Goal: Task Accomplishment & Management: Manage account settings

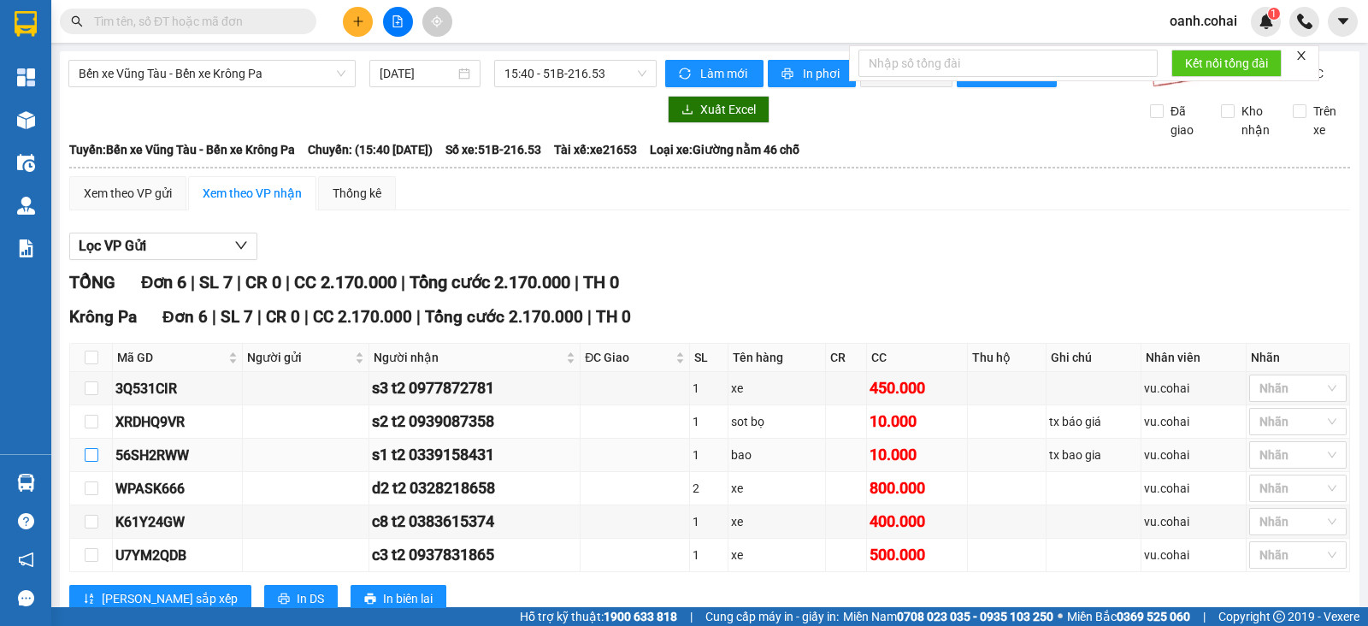
click at [88, 462] on input "checkbox" at bounding box center [92, 455] width 14 height 14
checkbox input "true"
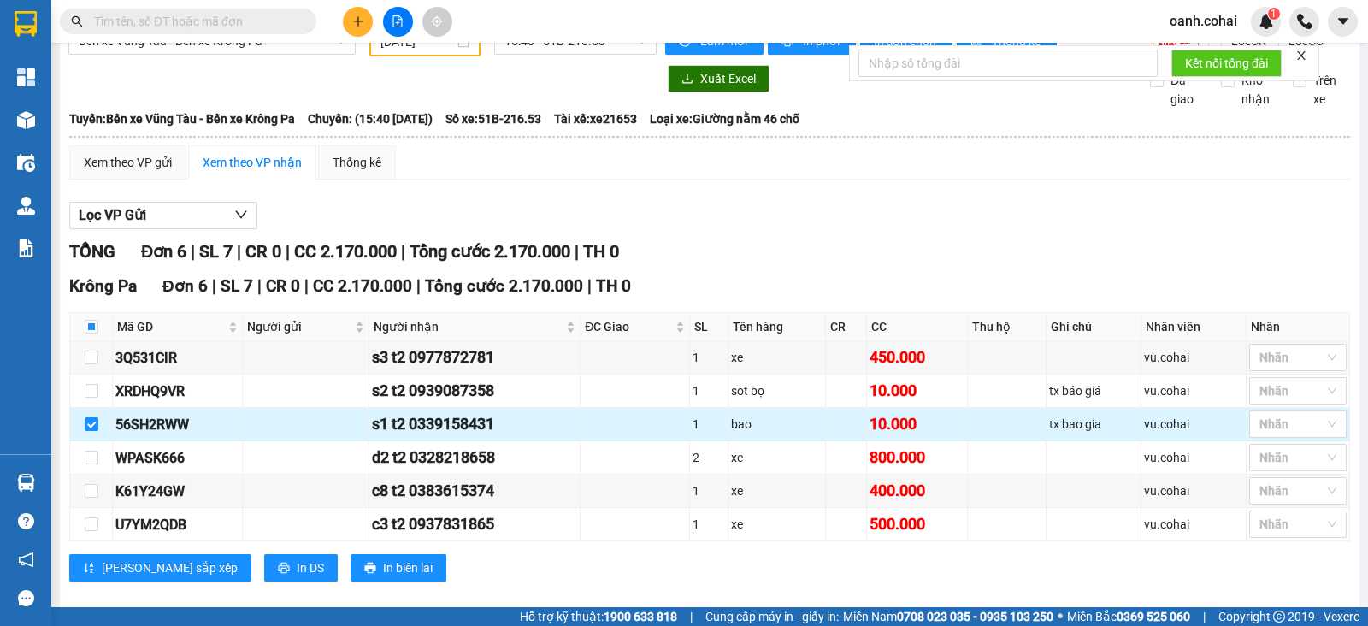
scroll to position [64, 0]
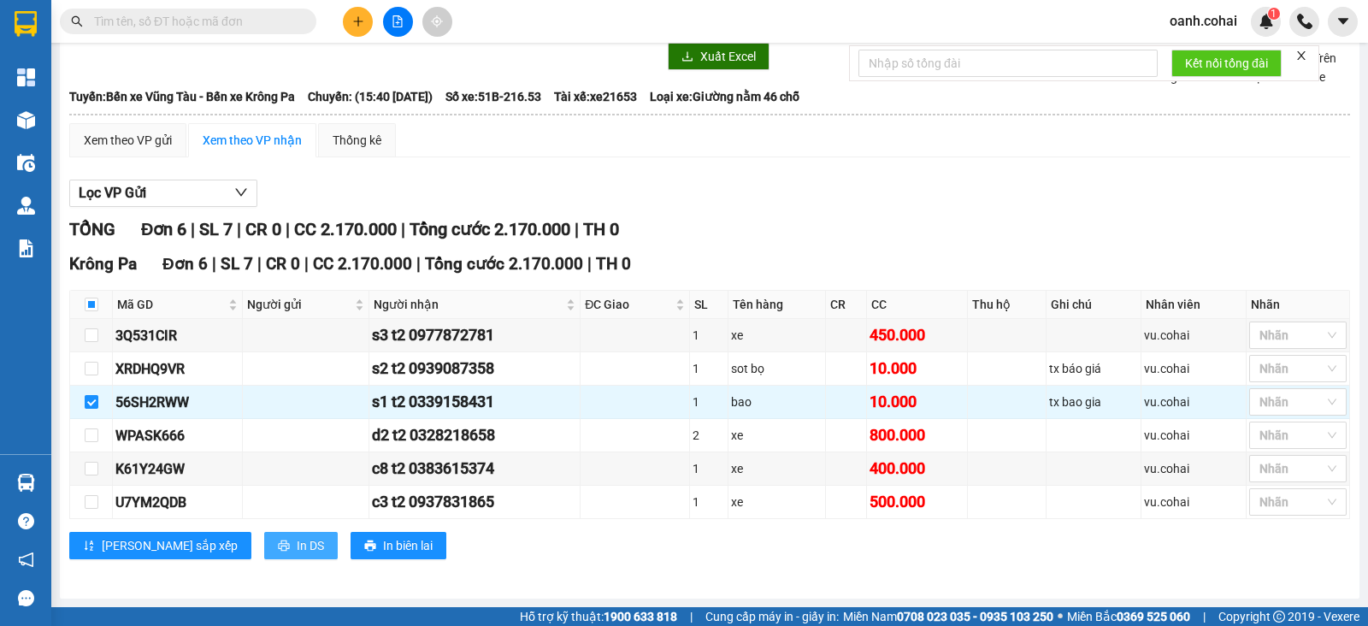
click at [297, 554] on span "In DS" at bounding box center [310, 545] width 27 height 19
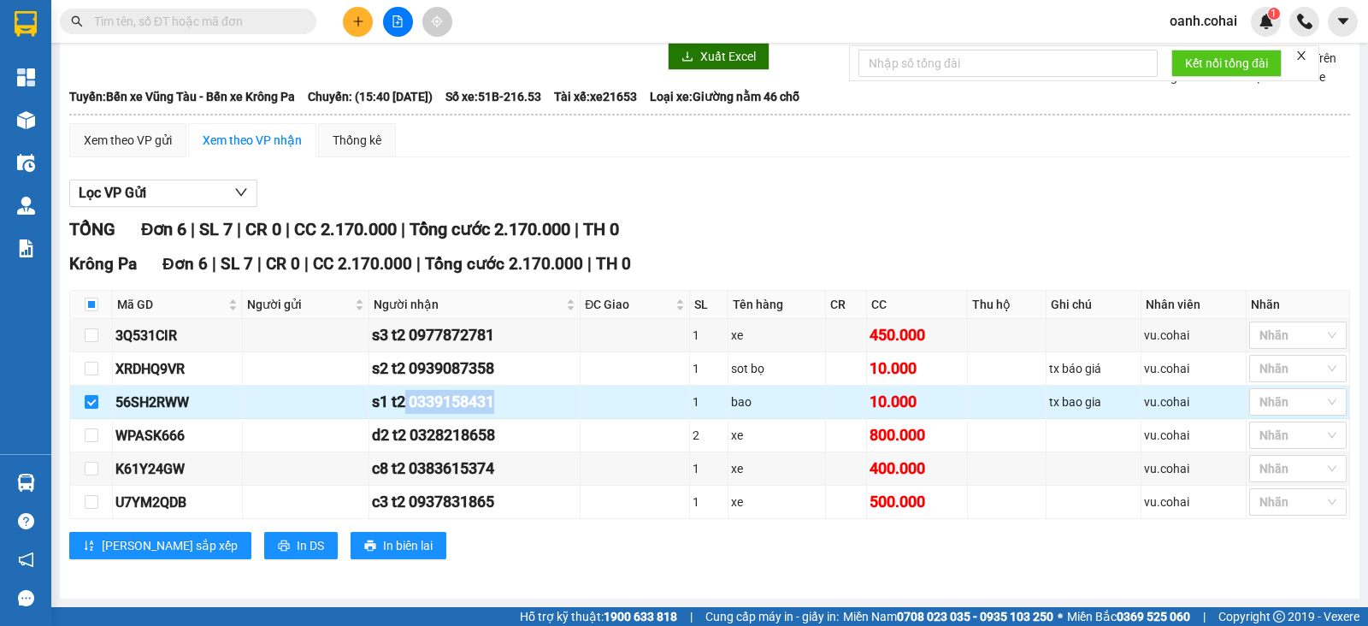
drag, startPoint x: 407, startPoint y: 400, endPoint x: 539, endPoint y: 405, distance: 131.8
click at [539, 405] on div "s1 t2 0339158431" at bounding box center [474, 402] width 205 height 24
copy div "0339158431"
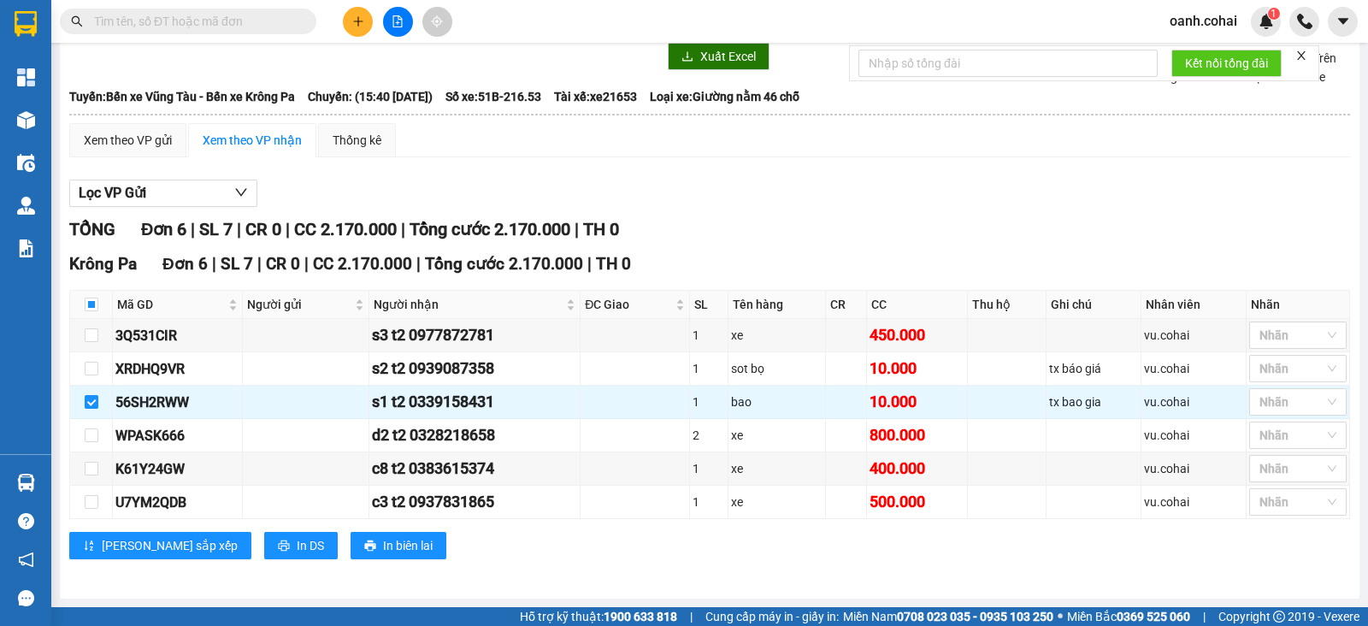
click at [278, 19] on input "text" at bounding box center [195, 21] width 202 height 19
paste input "0339158431"
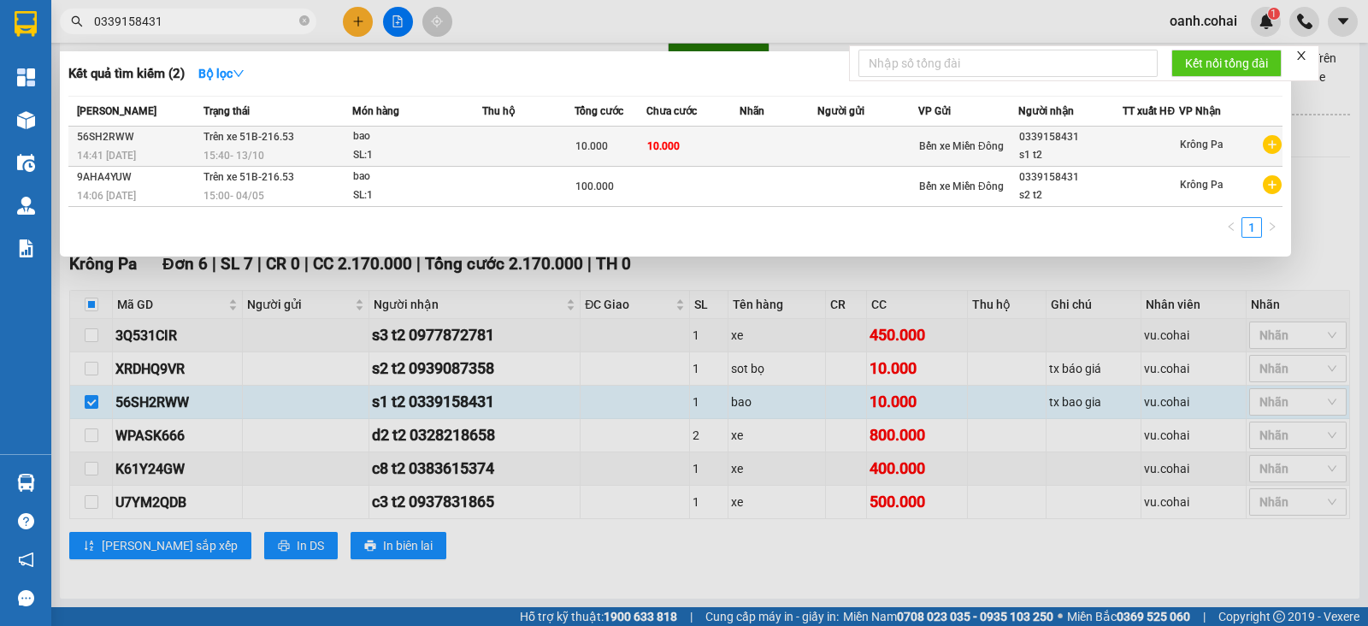
type input "0339158431"
click at [558, 139] on td at bounding box center [528, 147] width 92 height 40
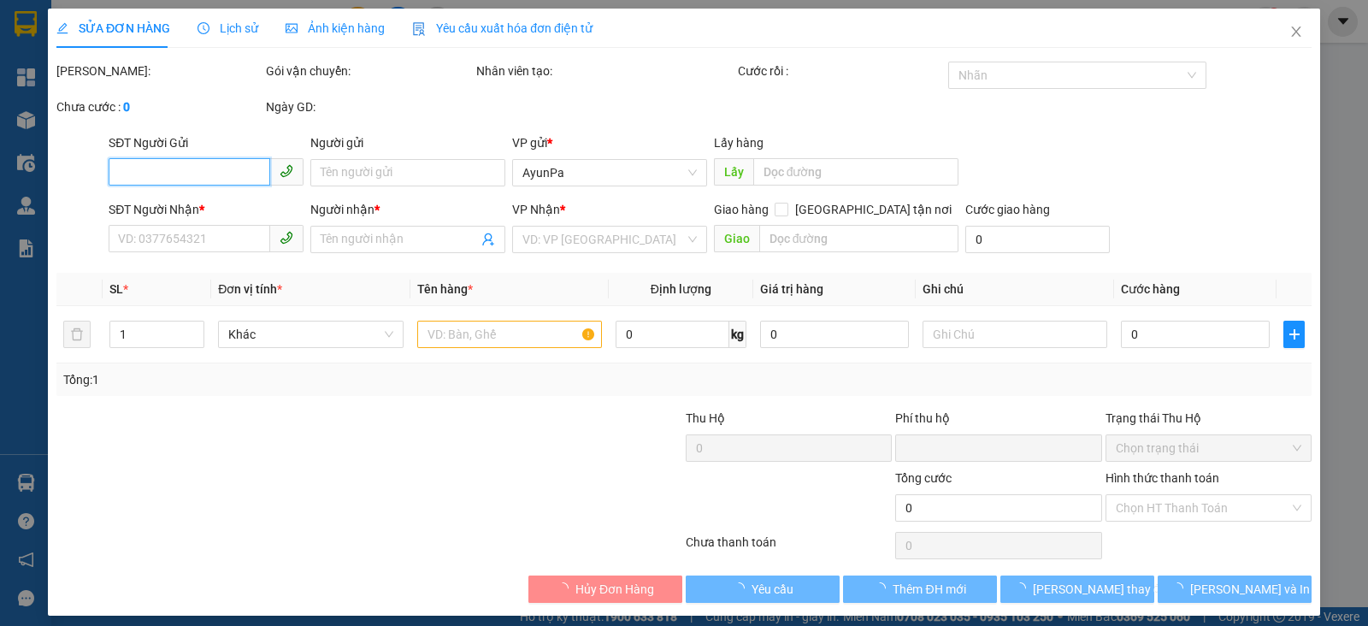
type input "0339158431"
type input "s1 t2"
type input "0"
type input "10.000"
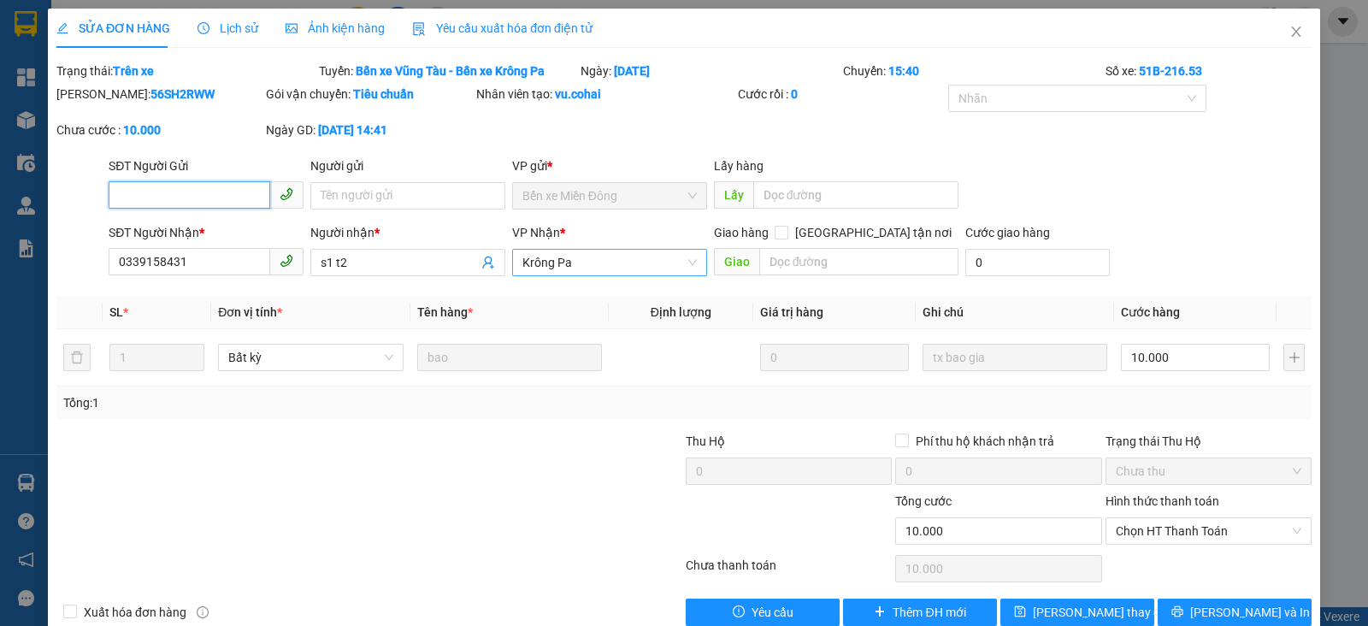
click at [631, 265] on span "Krông Pa" at bounding box center [610, 263] width 174 height 26
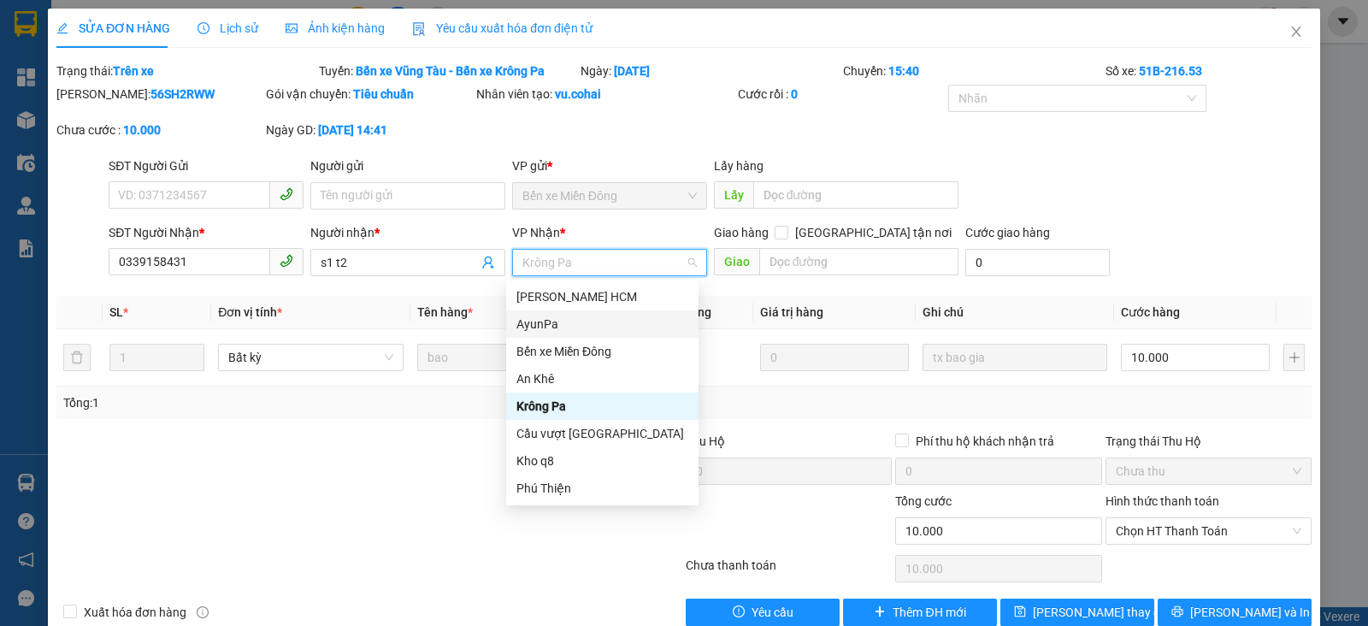
click at [552, 327] on div "AyunPa" at bounding box center [603, 324] width 172 height 19
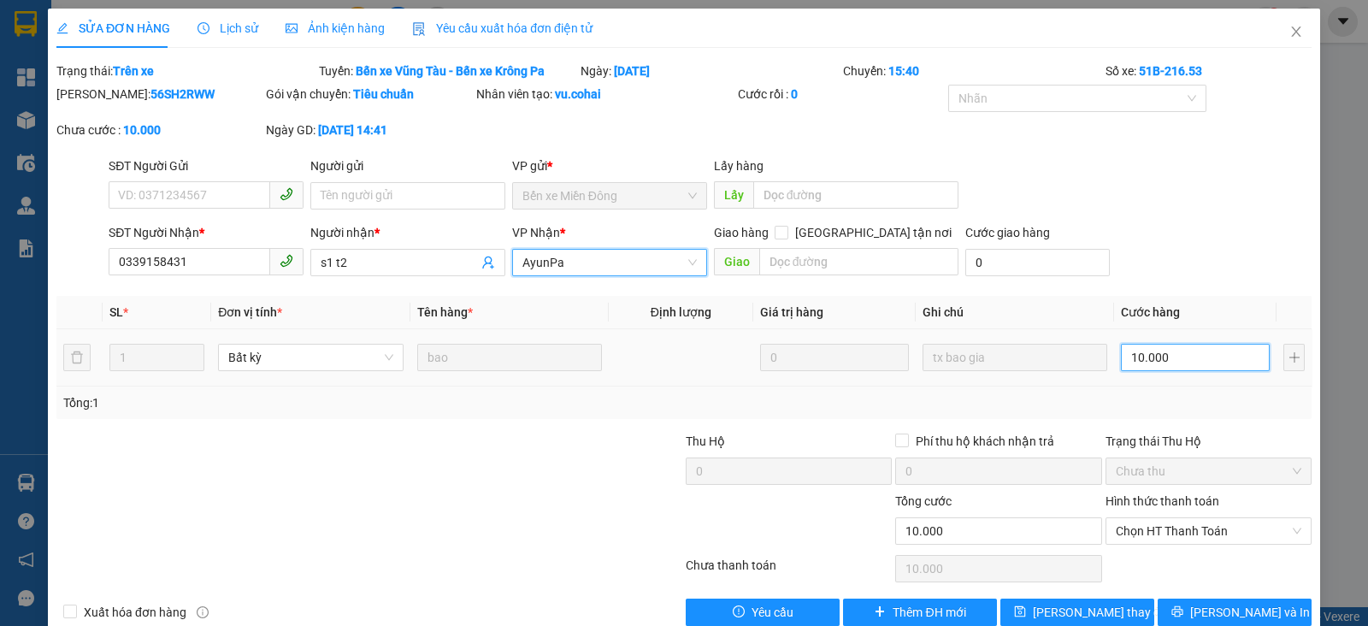
click at [1193, 352] on input "10.000" at bounding box center [1195, 357] width 149 height 27
type input "6"
type input "60"
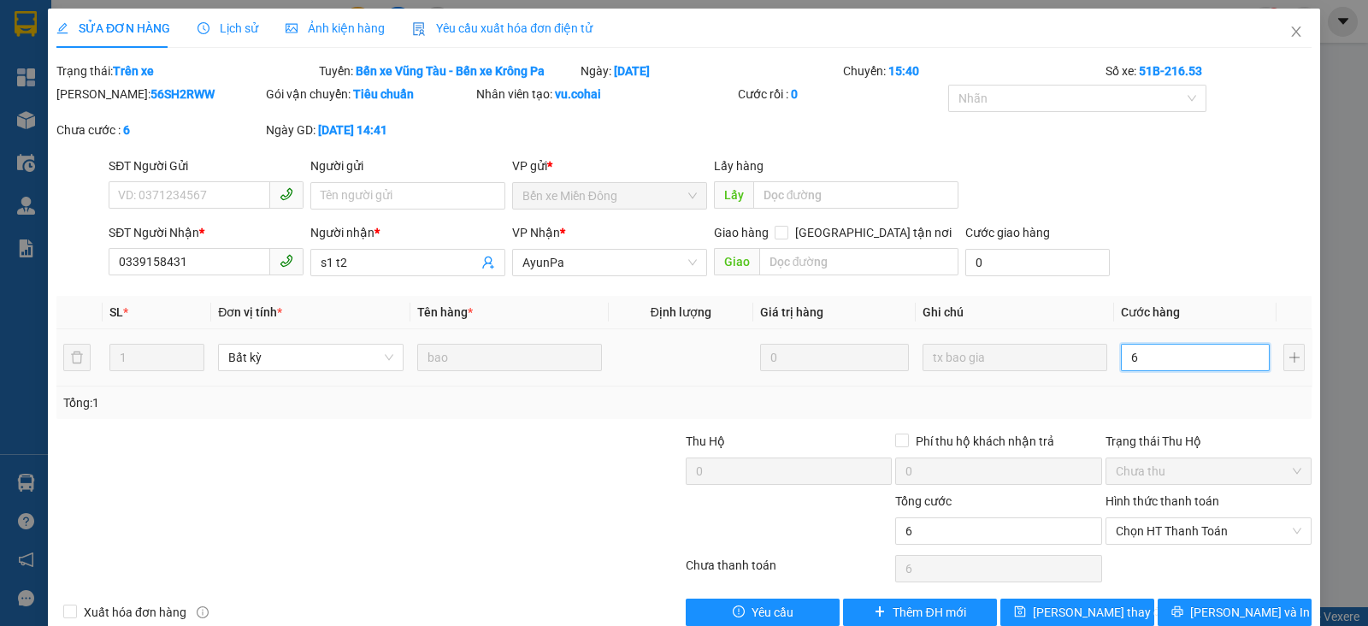
type input "60"
click at [1224, 417] on div "Total Paid Fee 0 Total UnPaid Fee 10.000 Cash Collection Total Fee Trạng thái: …" at bounding box center [684, 344] width 1256 height 564
type input "60.000"
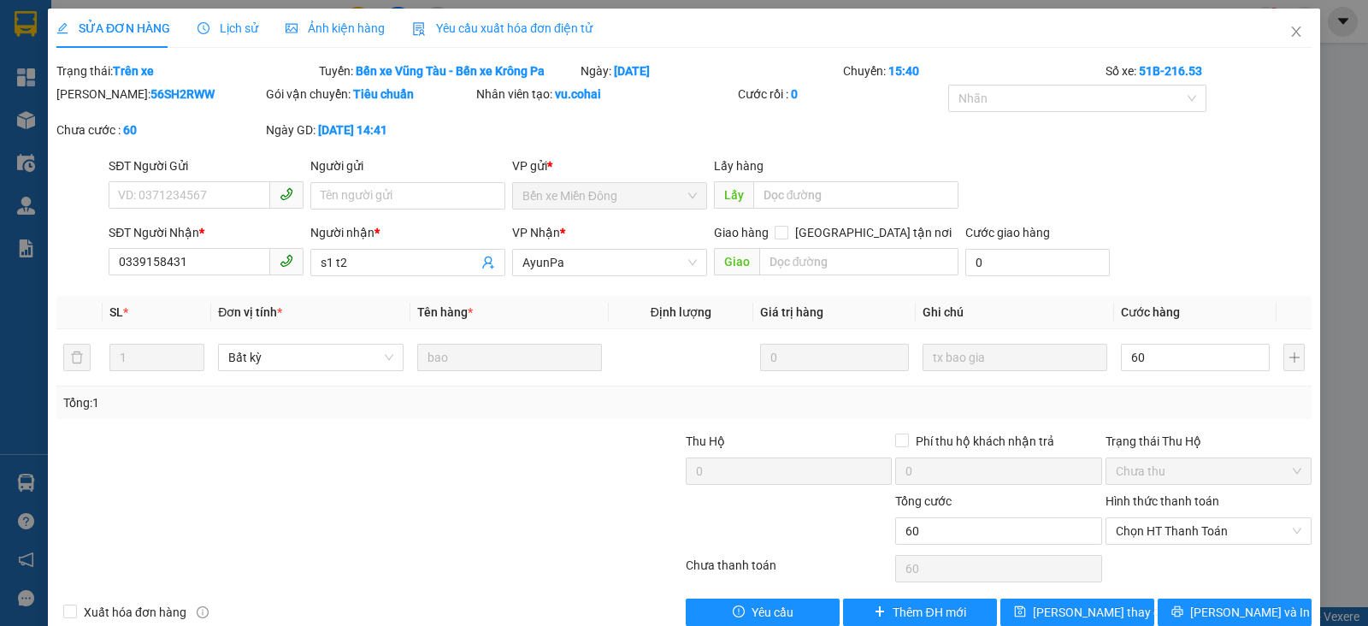
type input "60.000"
click at [550, 524] on div at bounding box center [580, 522] width 210 height 60
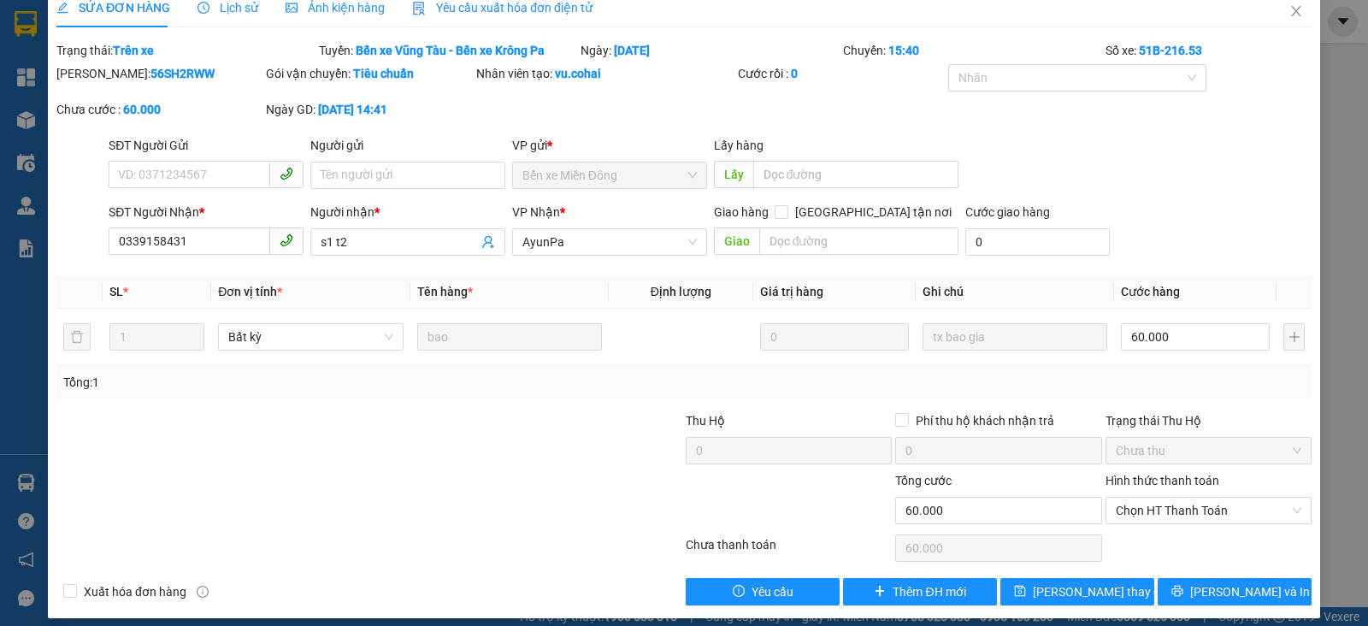
scroll to position [33, 0]
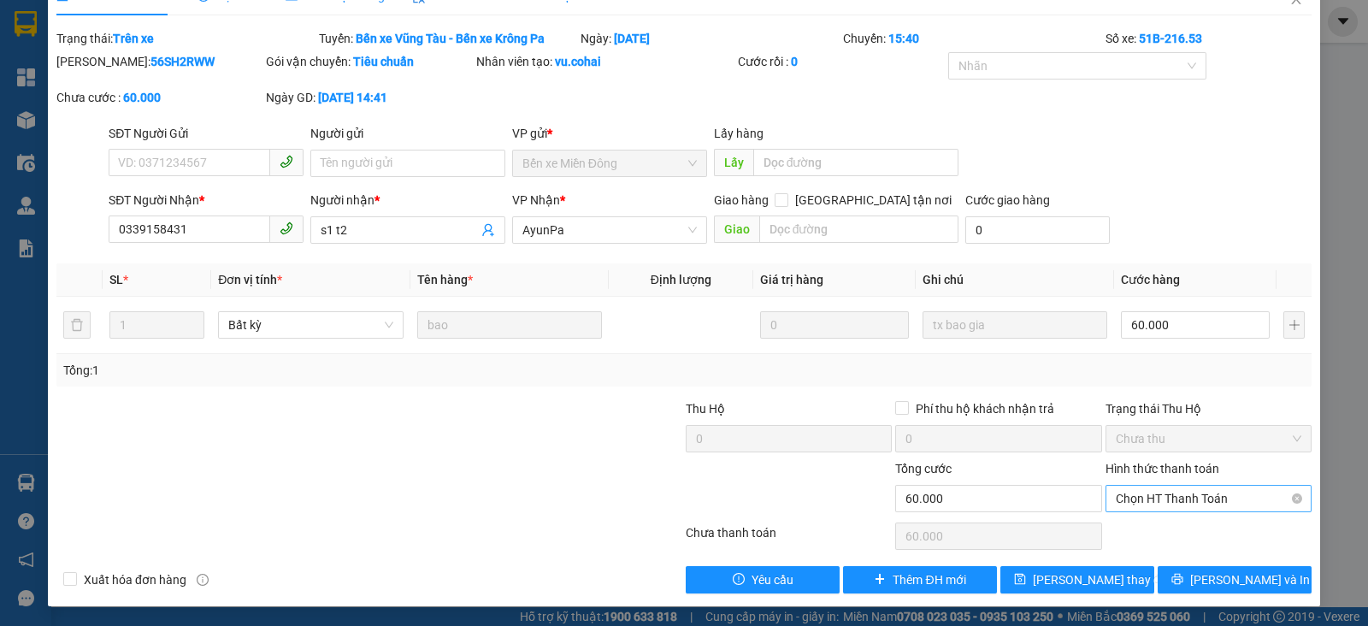
click at [1196, 489] on span "Chọn HT Thanh Toán" at bounding box center [1209, 499] width 186 height 26
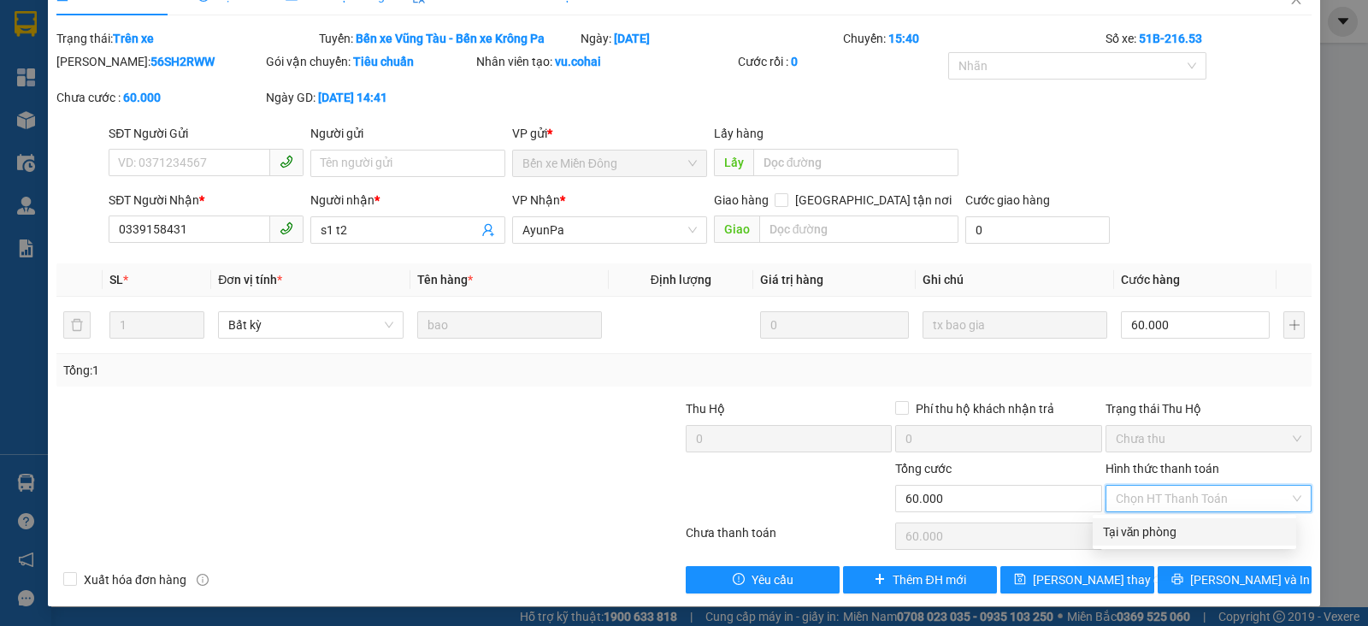
click at [1122, 532] on div "Tại văn phòng" at bounding box center [1194, 532] width 183 height 19
type input "0"
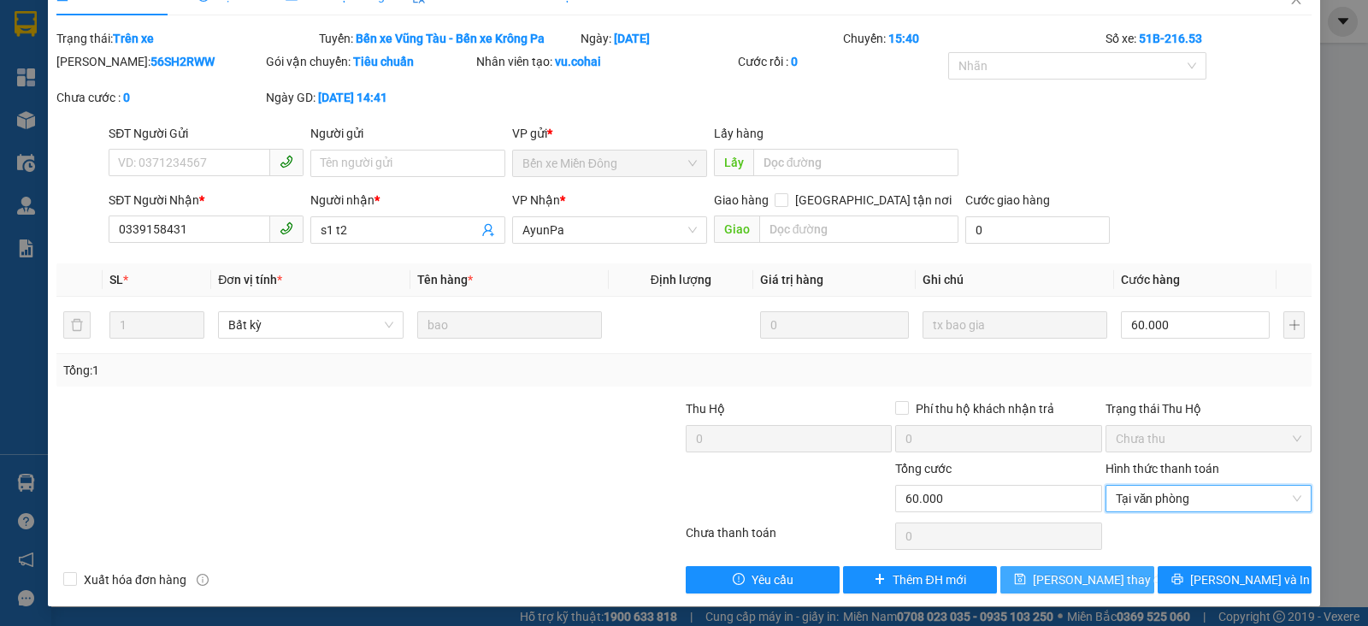
click at [1085, 579] on span "[PERSON_NAME] thay đổi" at bounding box center [1101, 579] width 137 height 19
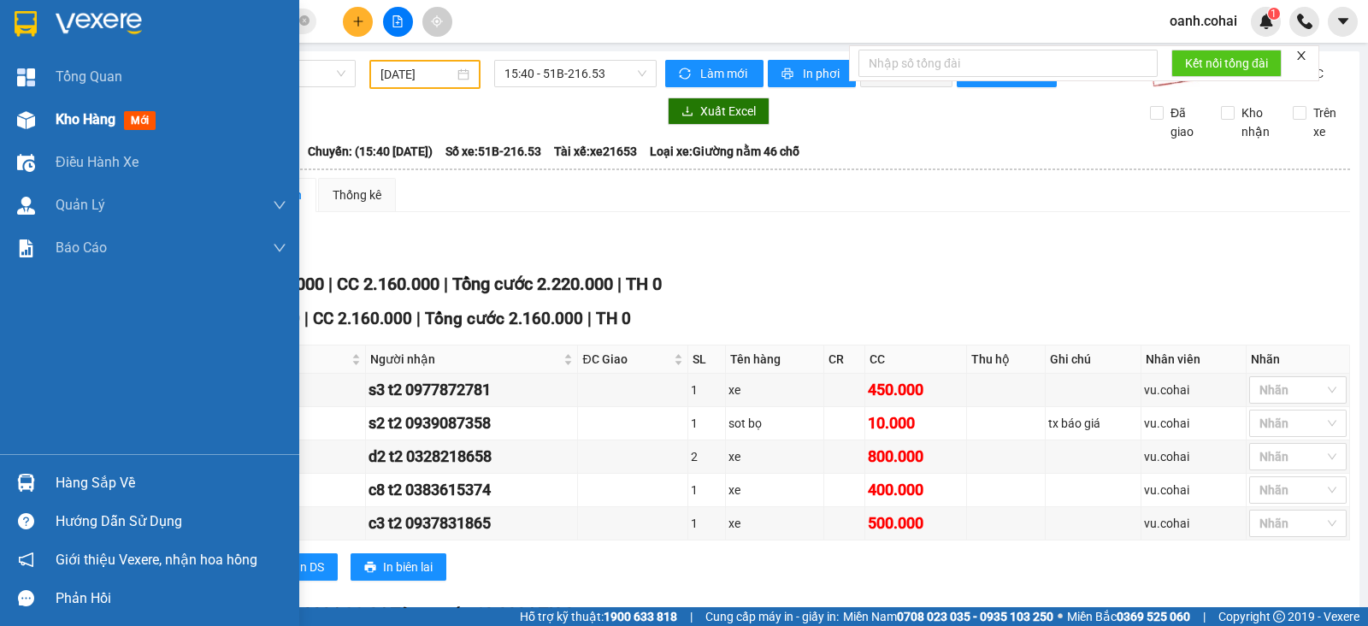
click at [72, 116] on span "Kho hàng" at bounding box center [86, 119] width 60 height 16
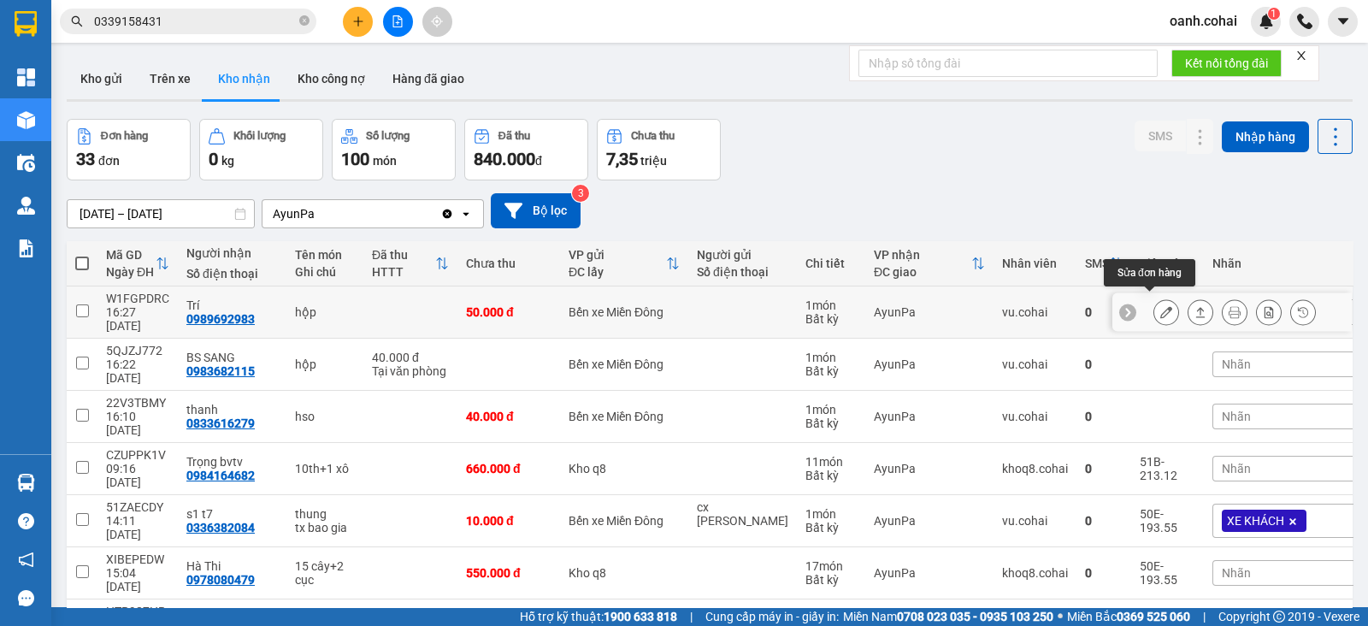
click at [1161, 306] on icon at bounding box center [1167, 312] width 12 height 12
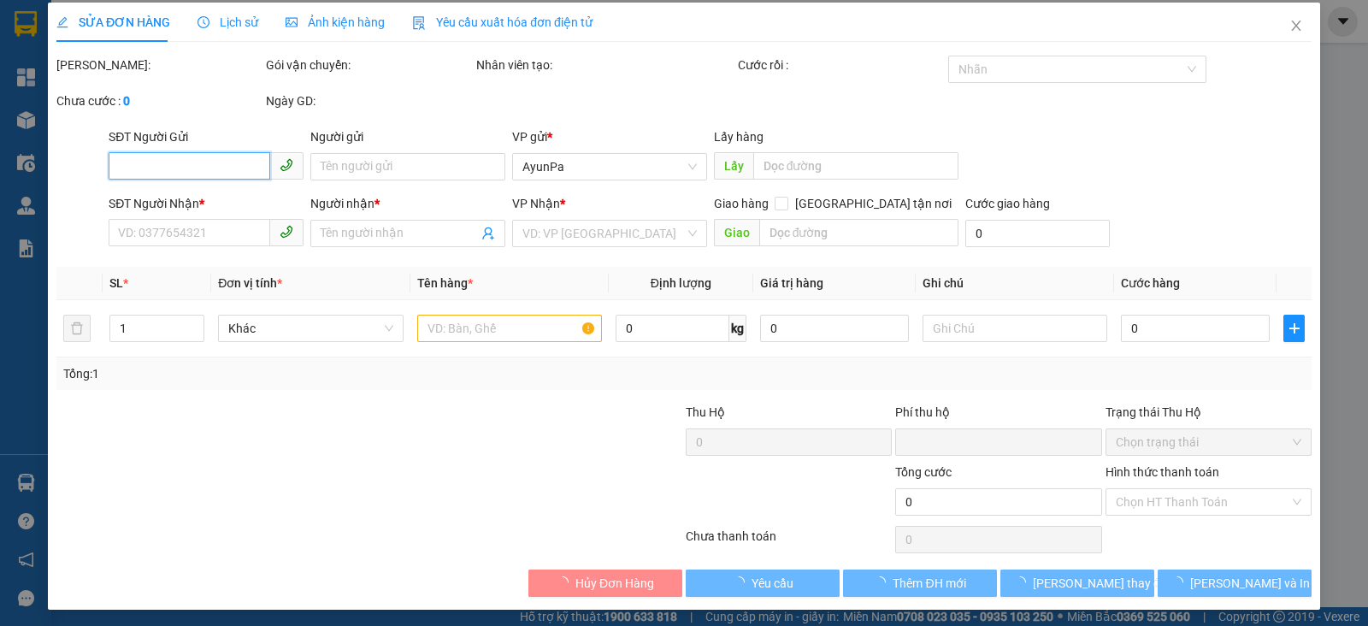
scroll to position [9, 0]
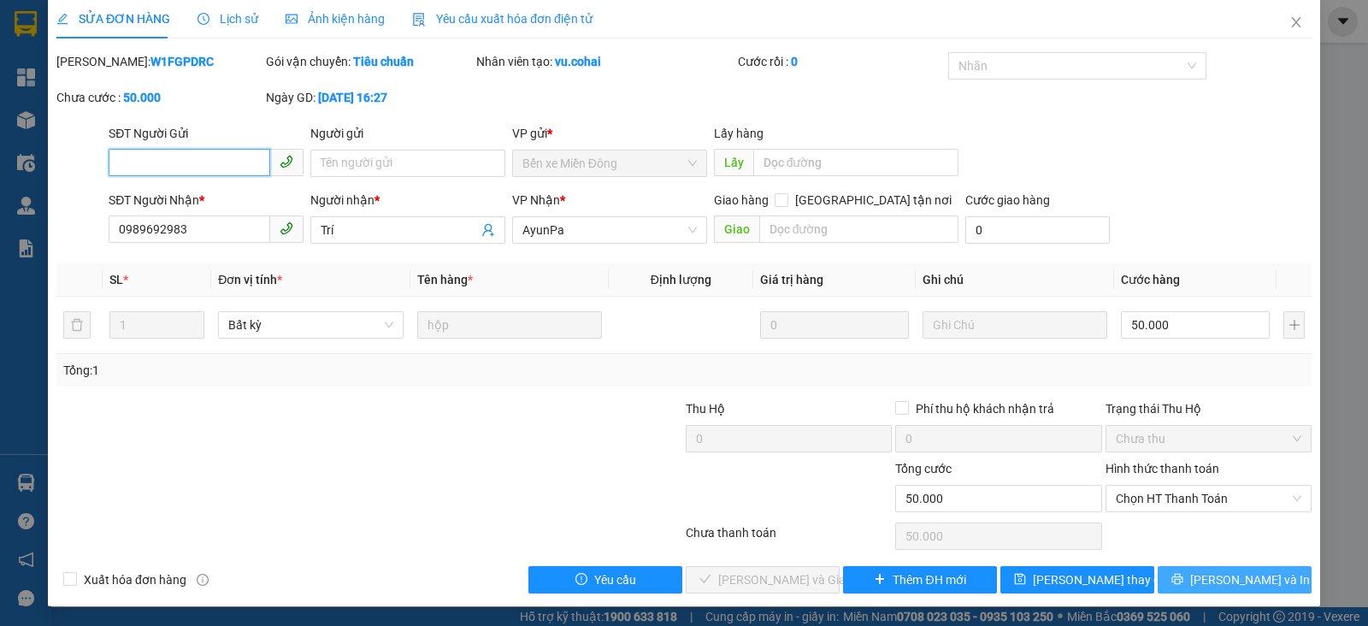
type input "0989692983"
type input "Trí"
type input "0"
type input "50.000"
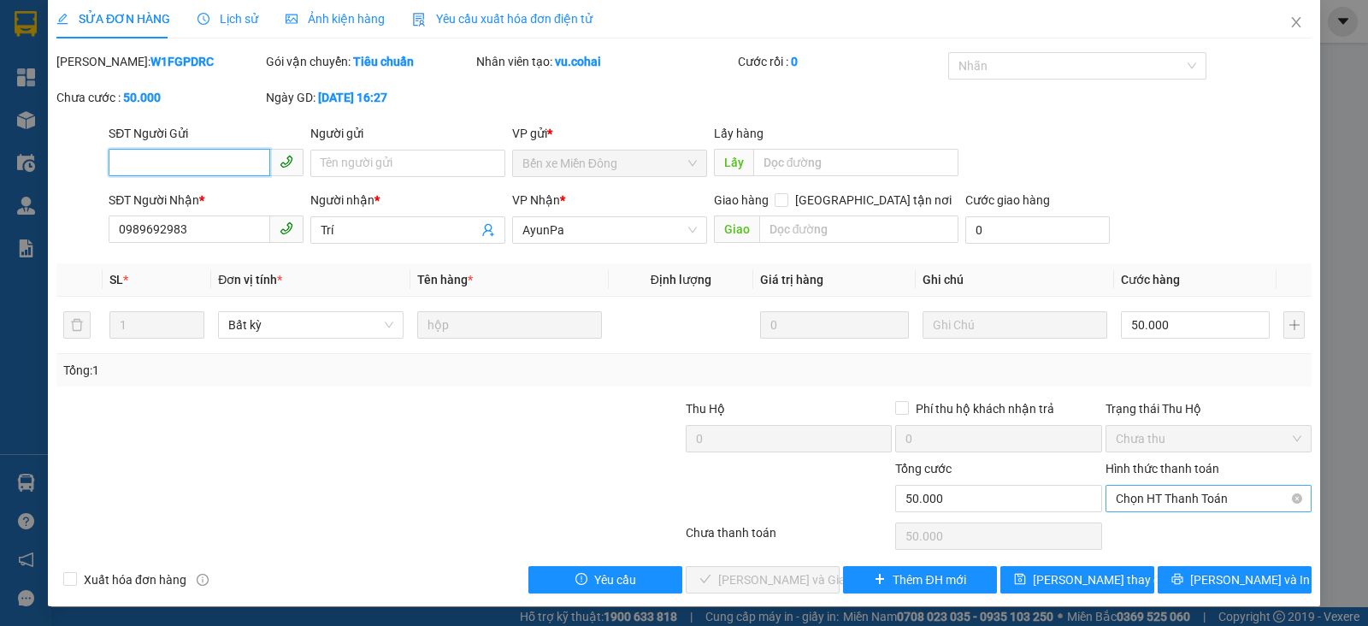
click at [1199, 498] on span "Chọn HT Thanh Toán" at bounding box center [1209, 499] width 186 height 26
click at [1183, 325] on input "50.000" at bounding box center [1195, 324] width 149 height 27
type input "4"
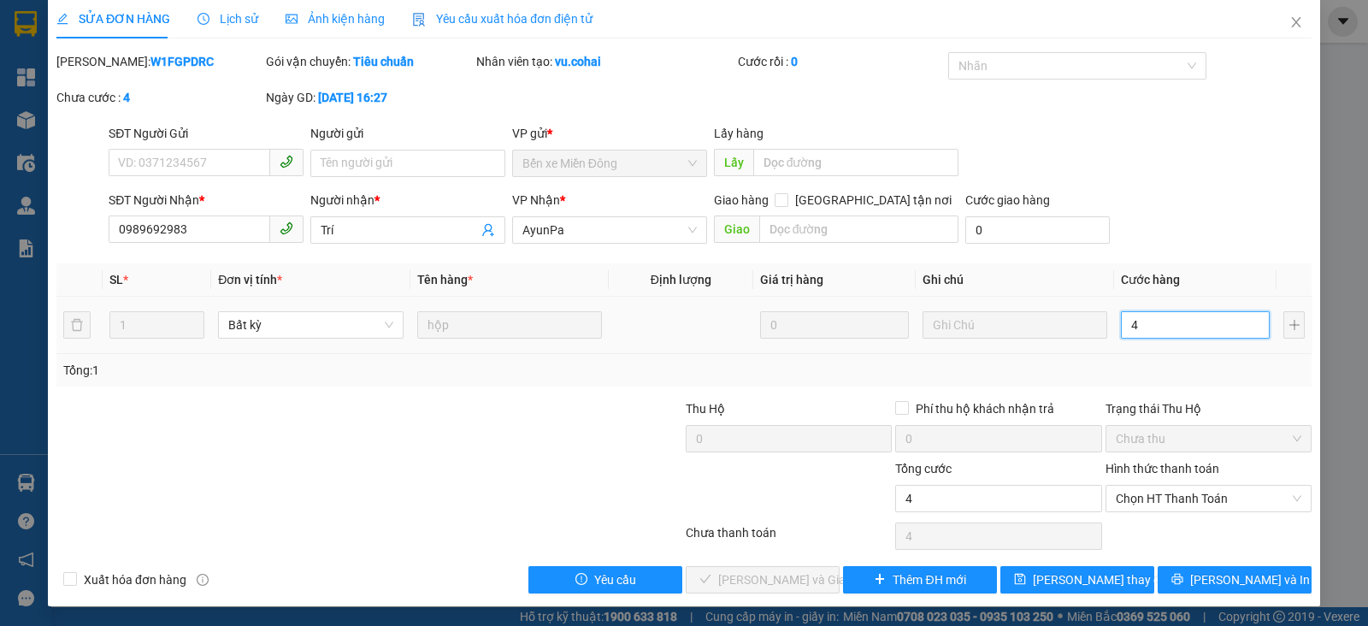
type input "40"
type input "40.000"
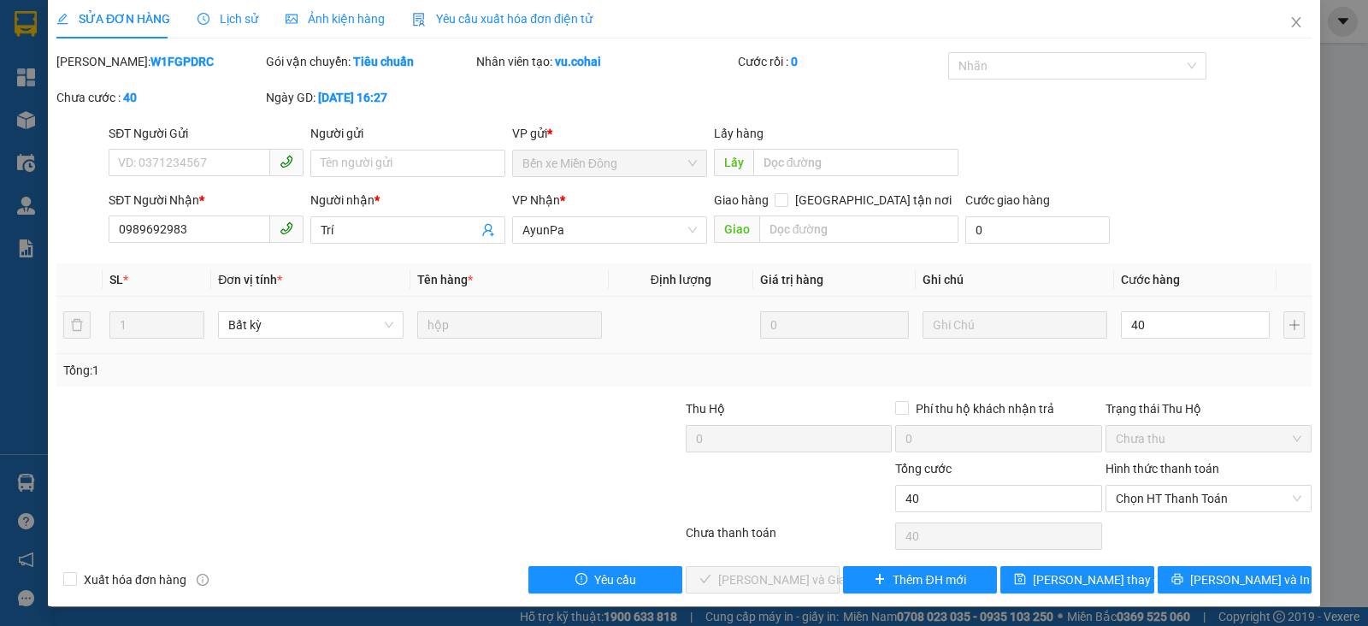
type input "40.000"
click at [1191, 352] on td "40.000" at bounding box center [1195, 325] width 163 height 57
drag, startPoint x: 1206, startPoint y: 486, endPoint x: 1167, endPoint y: 515, distance: 48.2
click at [1205, 487] on span "Chọn HT Thanh Toán" at bounding box center [1209, 499] width 186 height 26
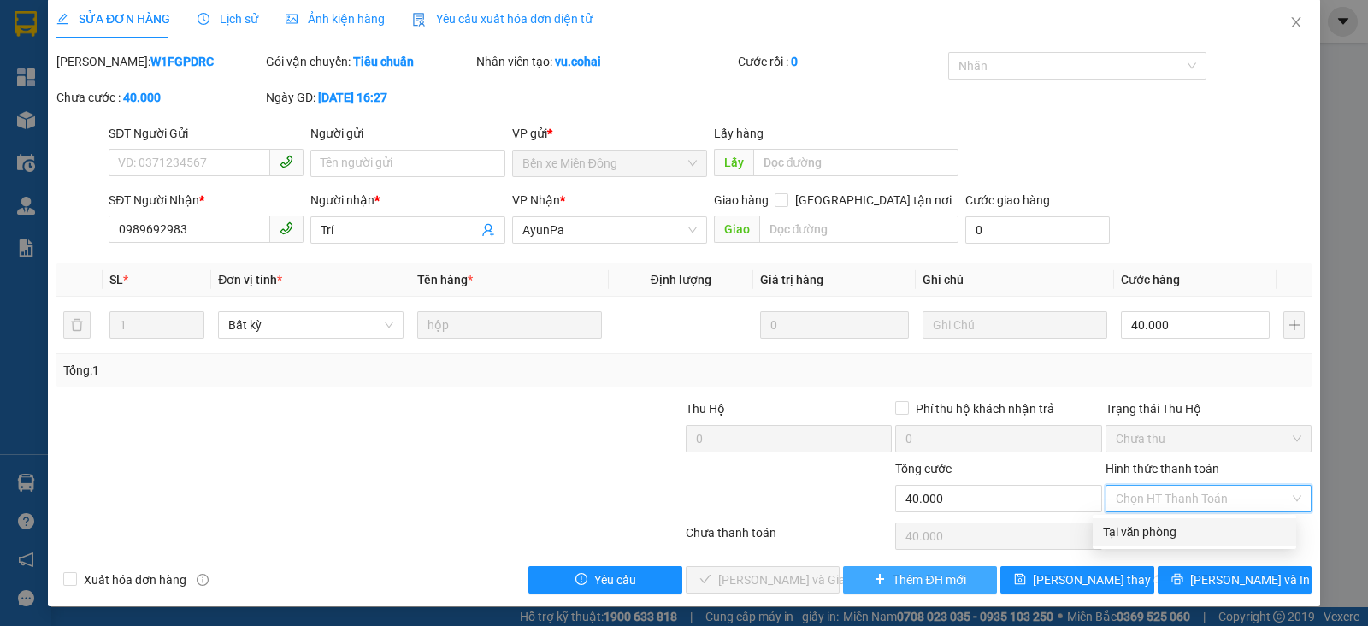
drag, startPoint x: 1150, startPoint y: 522, endPoint x: 918, endPoint y: 578, distance: 239.4
click at [1149, 523] on div "Tại văn phòng" at bounding box center [1194, 532] width 183 height 19
type input "0"
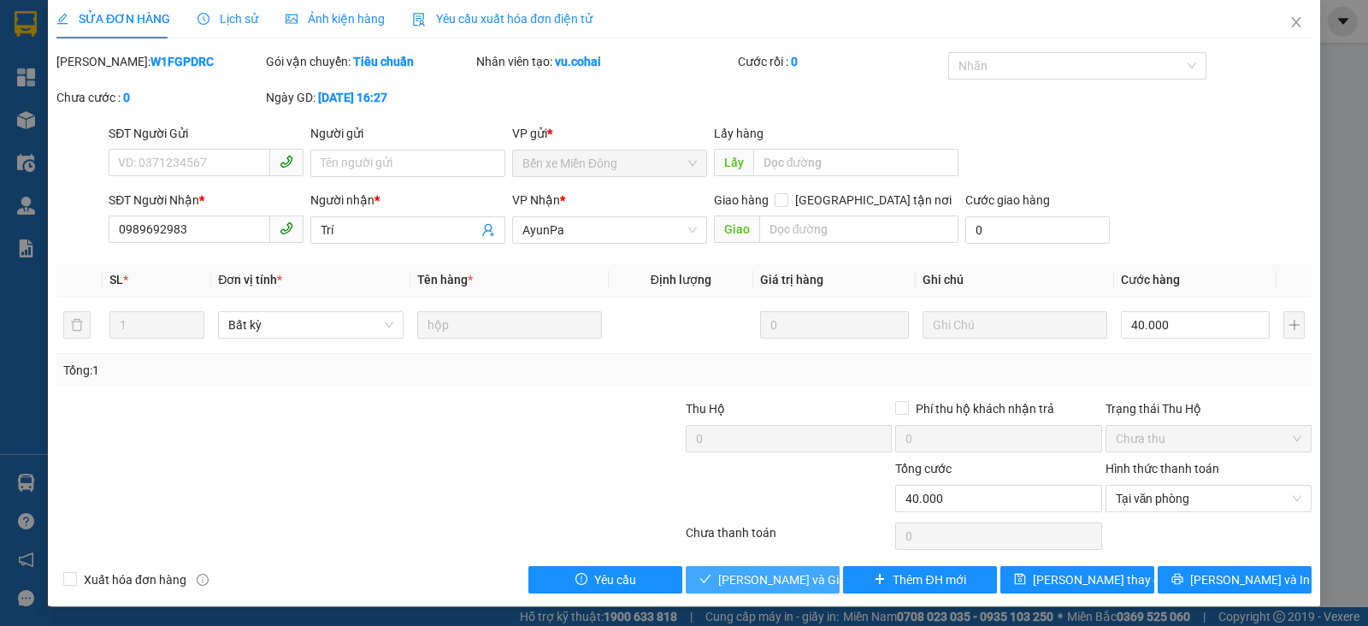
drag, startPoint x: 793, startPoint y: 582, endPoint x: 842, endPoint y: 491, distance: 103.3
click at [793, 581] on span "[PERSON_NAME] và Giao hàng" at bounding box center [800, 579] width 164 height 19
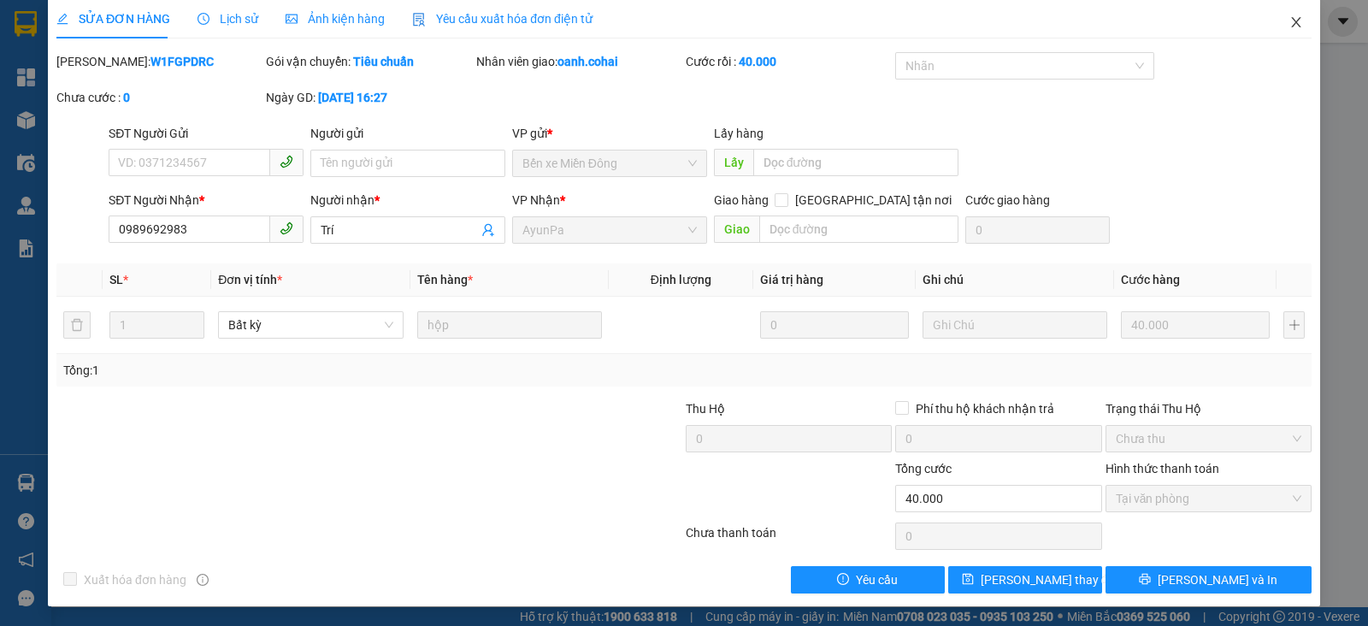
click at [1273, 19] on span "Close" at bounding box center [1297, 23] width 48 height 48
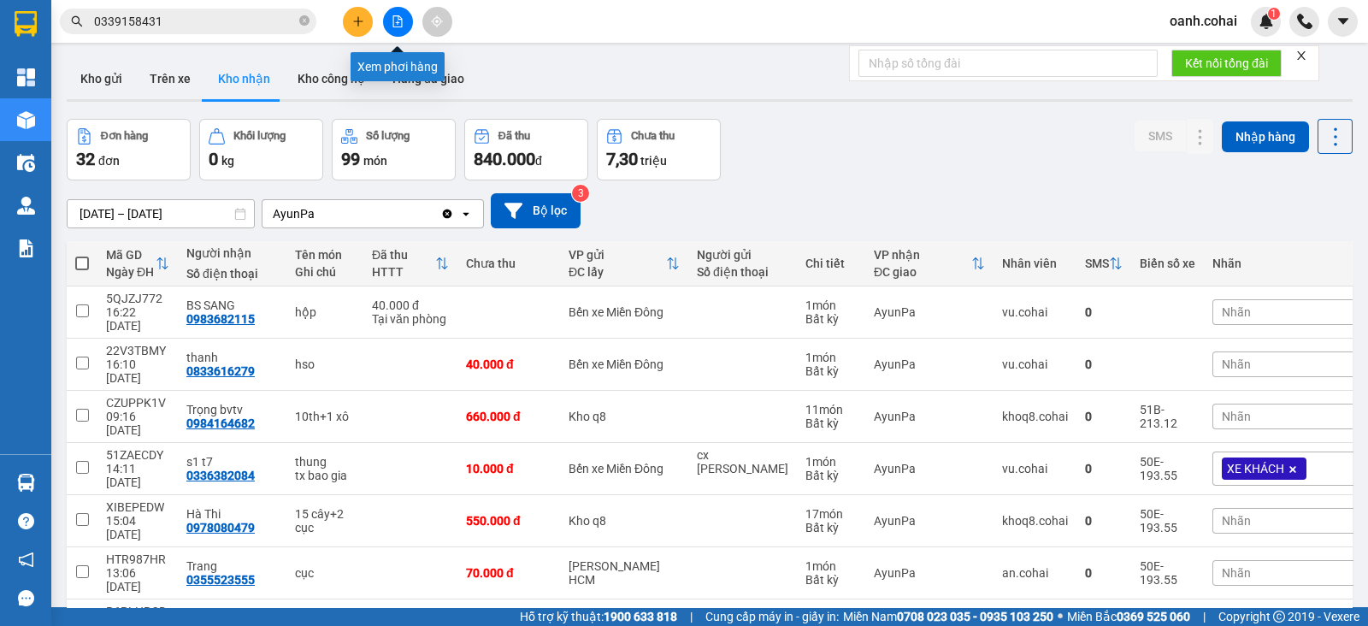
click at [398, 24] on icon "file-add" at bounding box center [398, 21] width 12 height 12
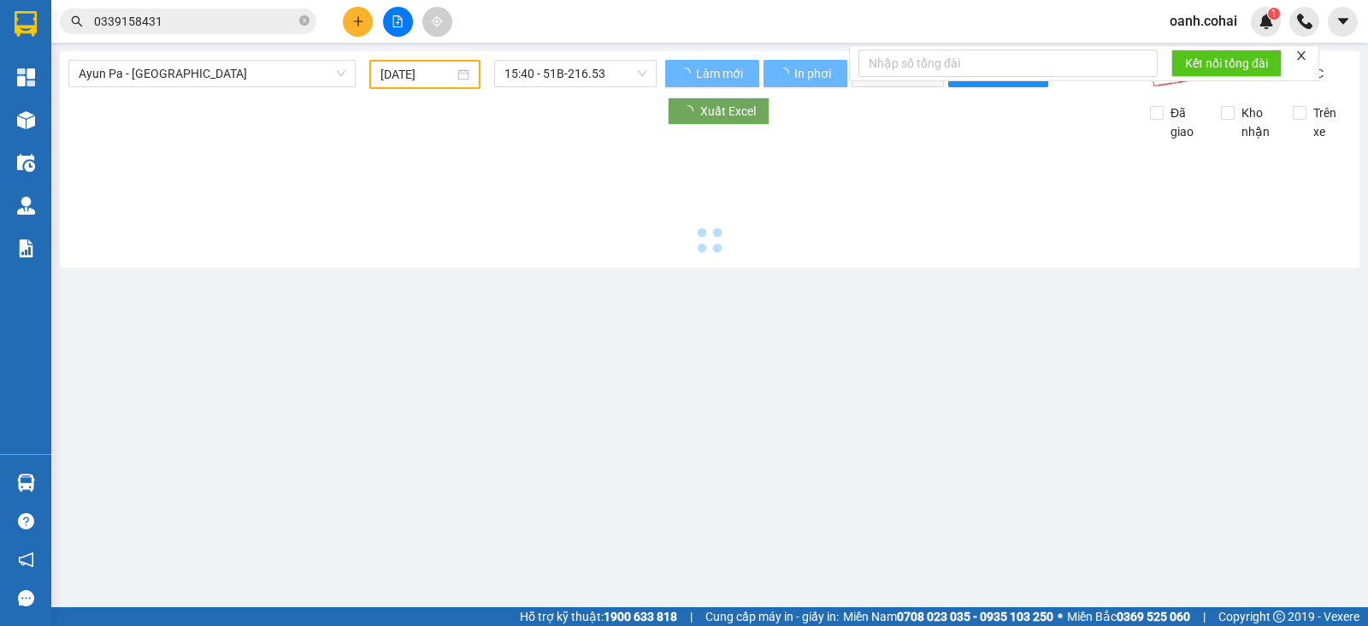
type input "[DATE]"
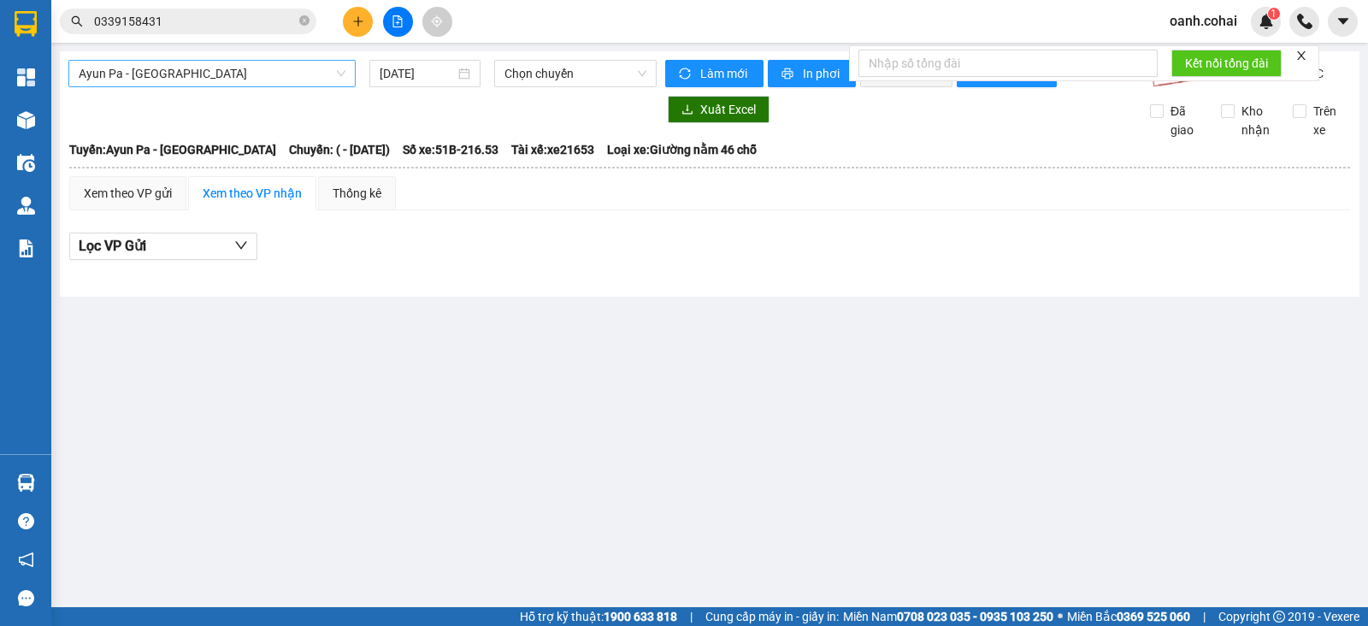
click at [309, 69] on span "Ayun Pa - [GEOGRAPHIC_DATA]" at bounding box center [212, 74] width 267 height 26
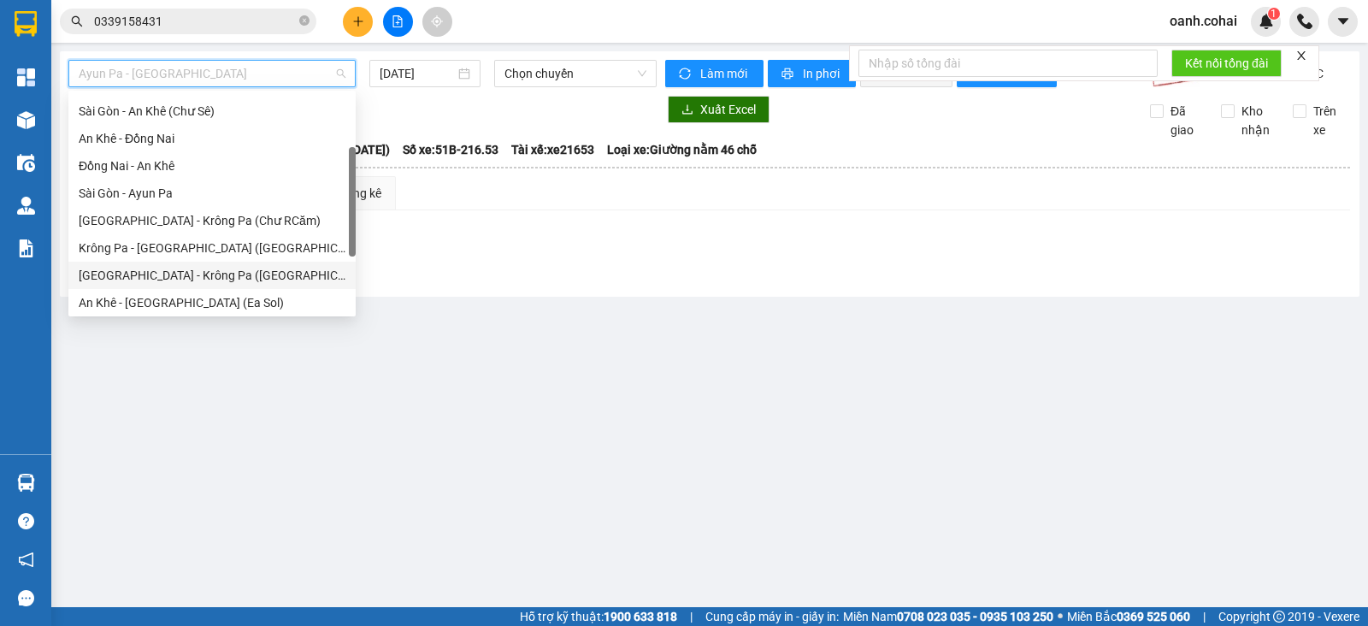
scroll to position [246, 0]
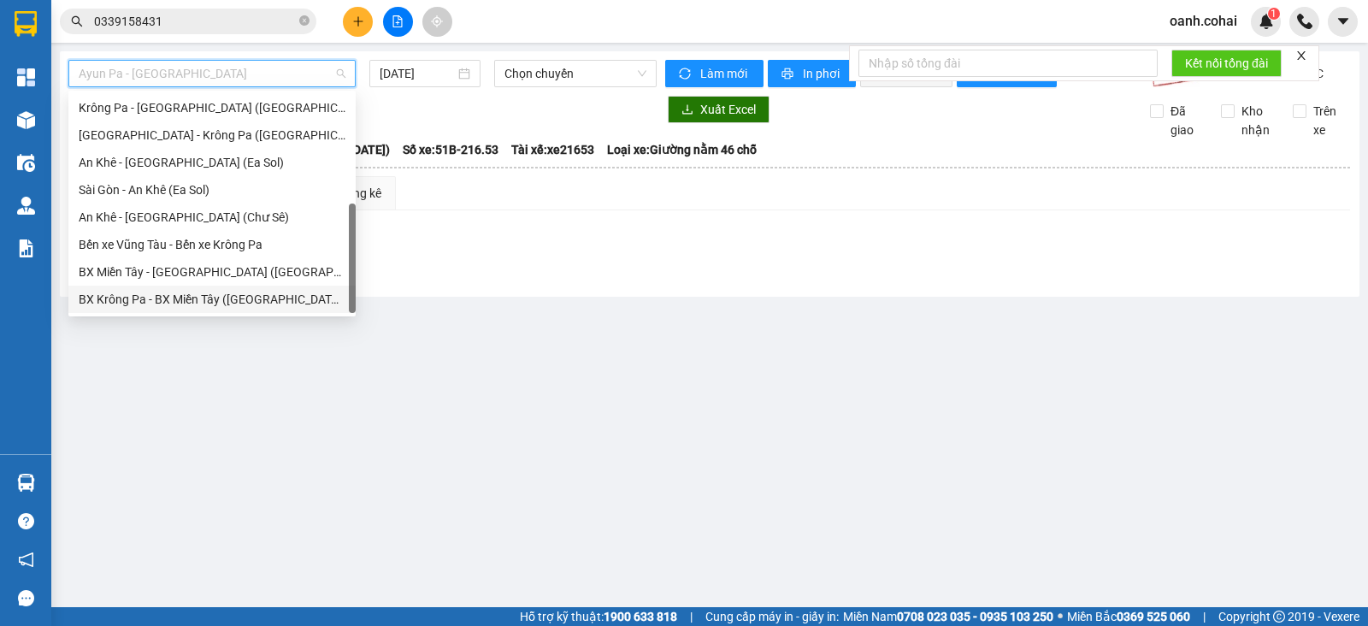
click at [203, 301] on div "BX Krông Pa - BX Miền Tây ([GEOGRAPHIC_DATA] - [GEOGRAPHIC_DATA])" at bounding box center [212, 299] width 267 height 19
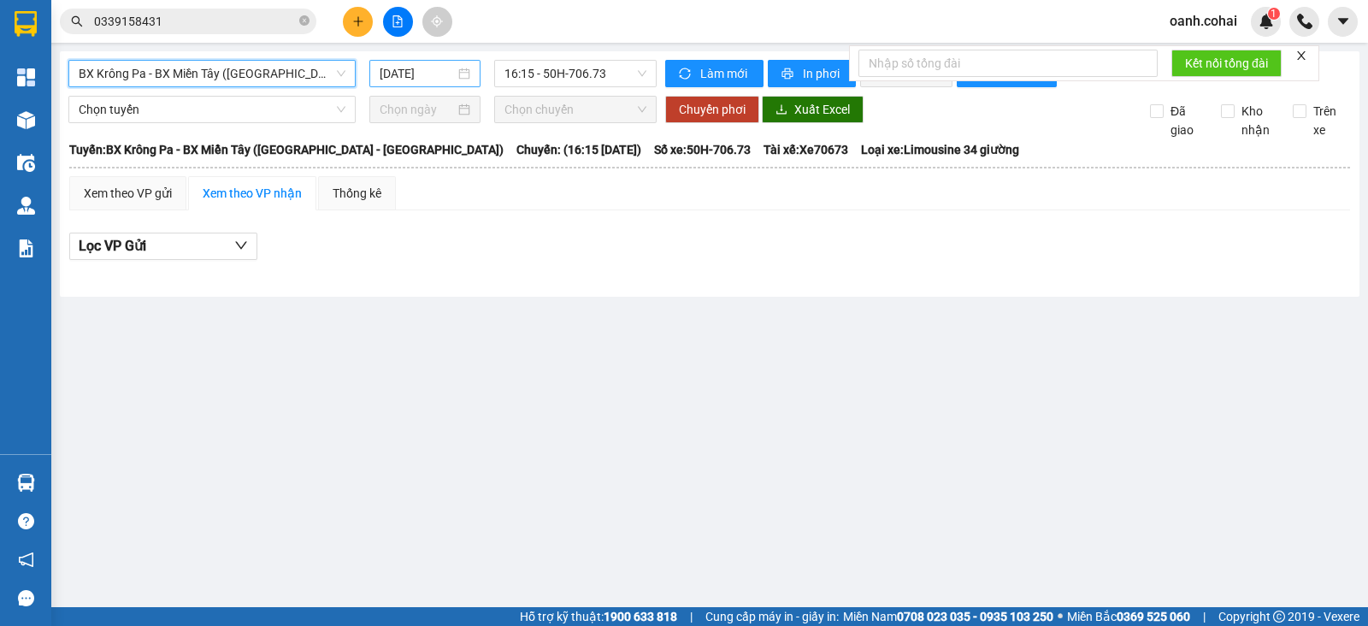
click at [401, 66] on input "[DATE]" at bounding box center [418, 73] width 76 height 19
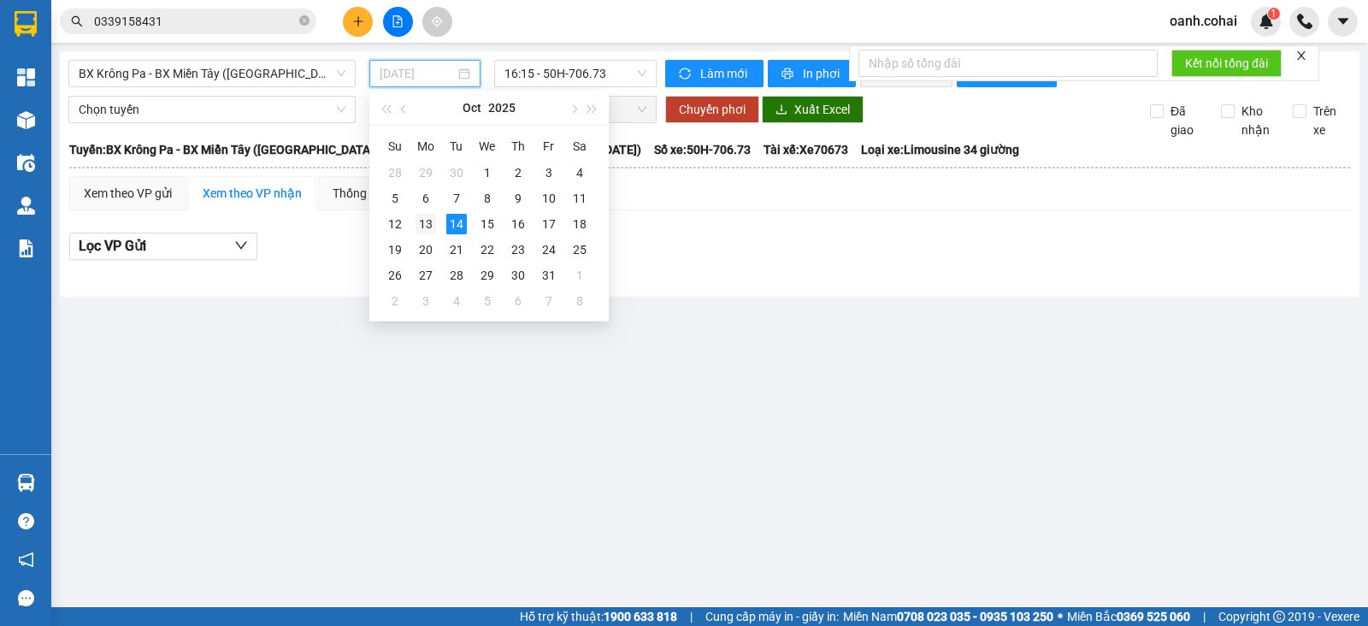
click at [428, 220] on div "13" at bounding box center [426, 224] width 21 height 21
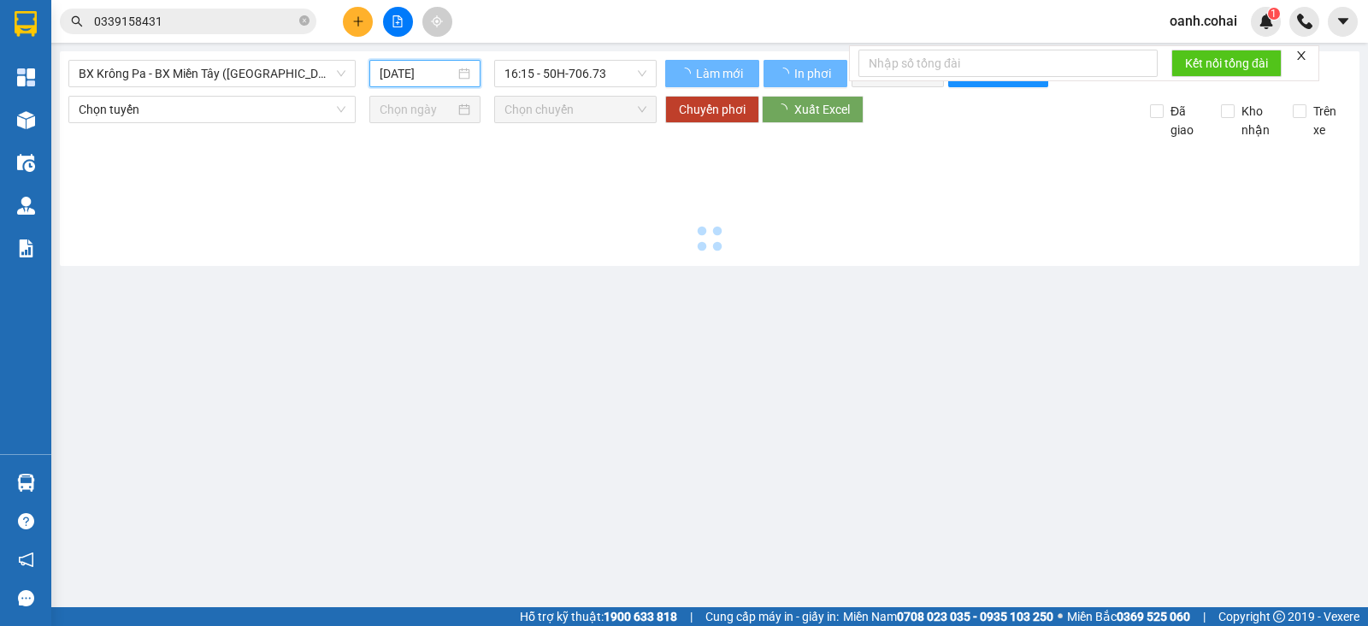
type input "[DATE]"
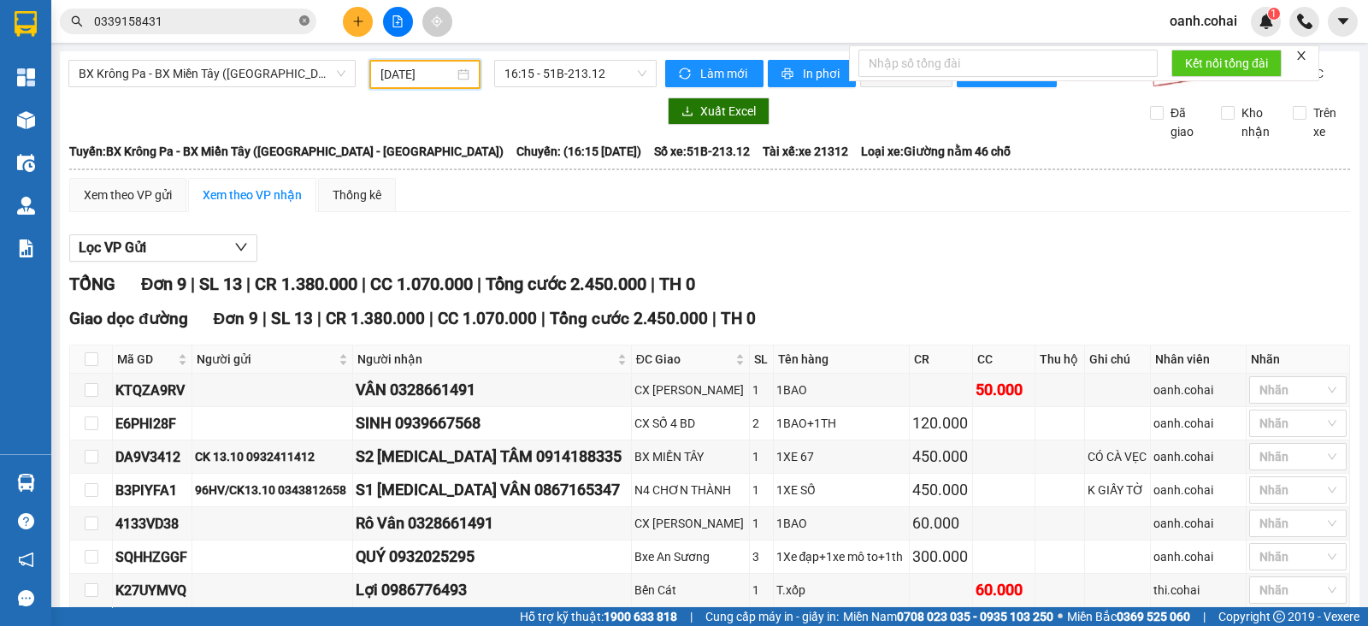
click at [303, 19] on icon "close-circle" at bounding box center [304, 20] width 10 height 10
click at [277, 21] on input "text" at bounding box center [195, 21] width 202 height 19
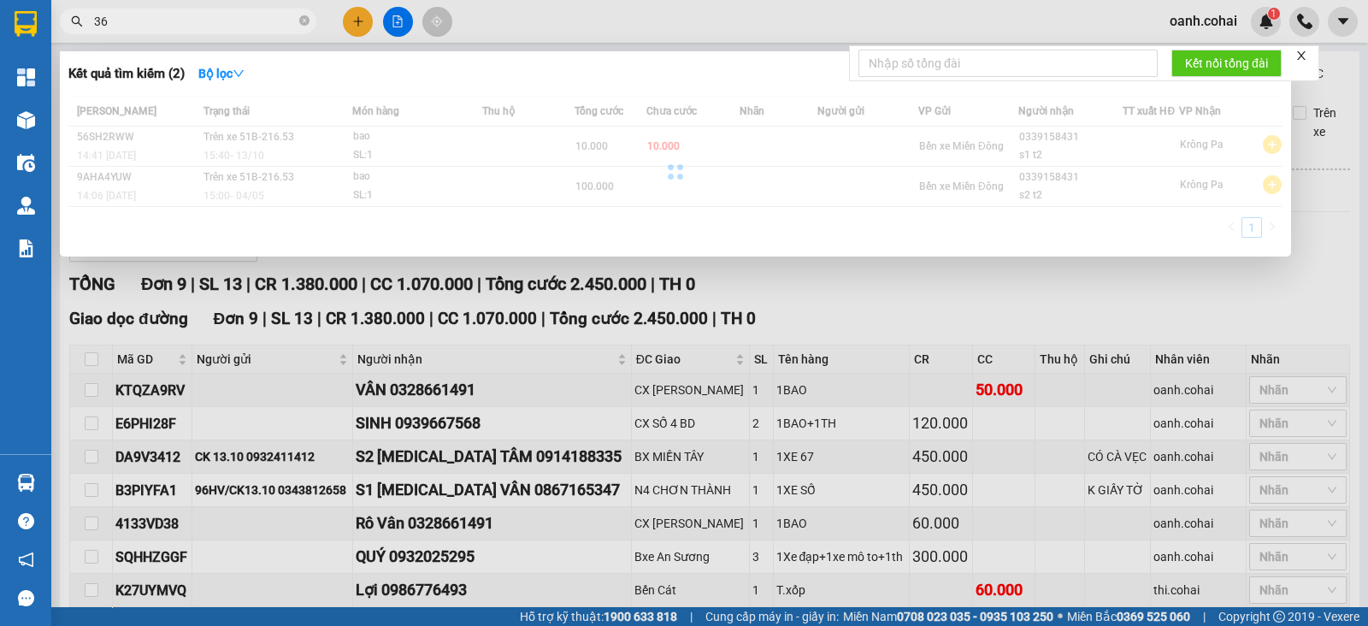
type input "3"
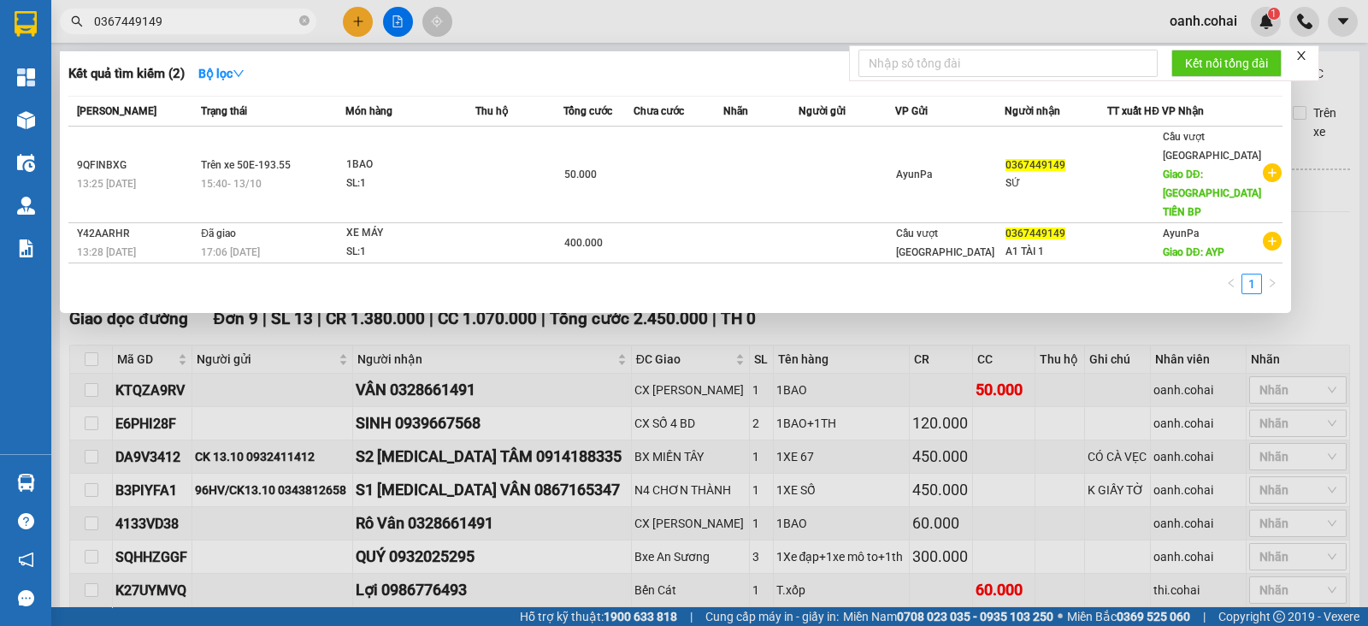
type input "0367449149"
